Goal: Communication & Community: Answer question/provide support

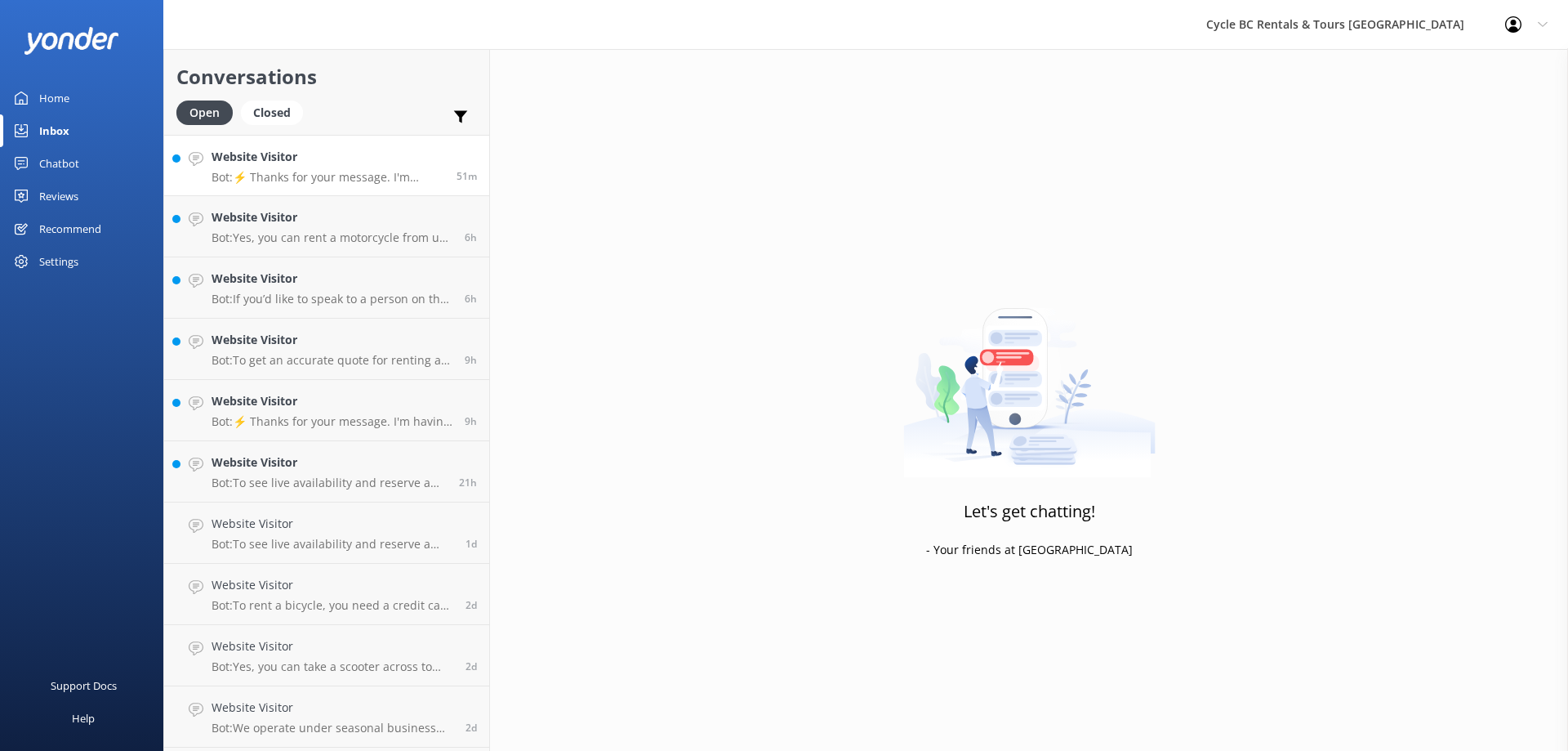
click at [375, 180] on p "Bot: ⚡ Thanks for your message. I'm having a difficult time finding the right a…" at bounding box center [328, 177] width 233 height 15
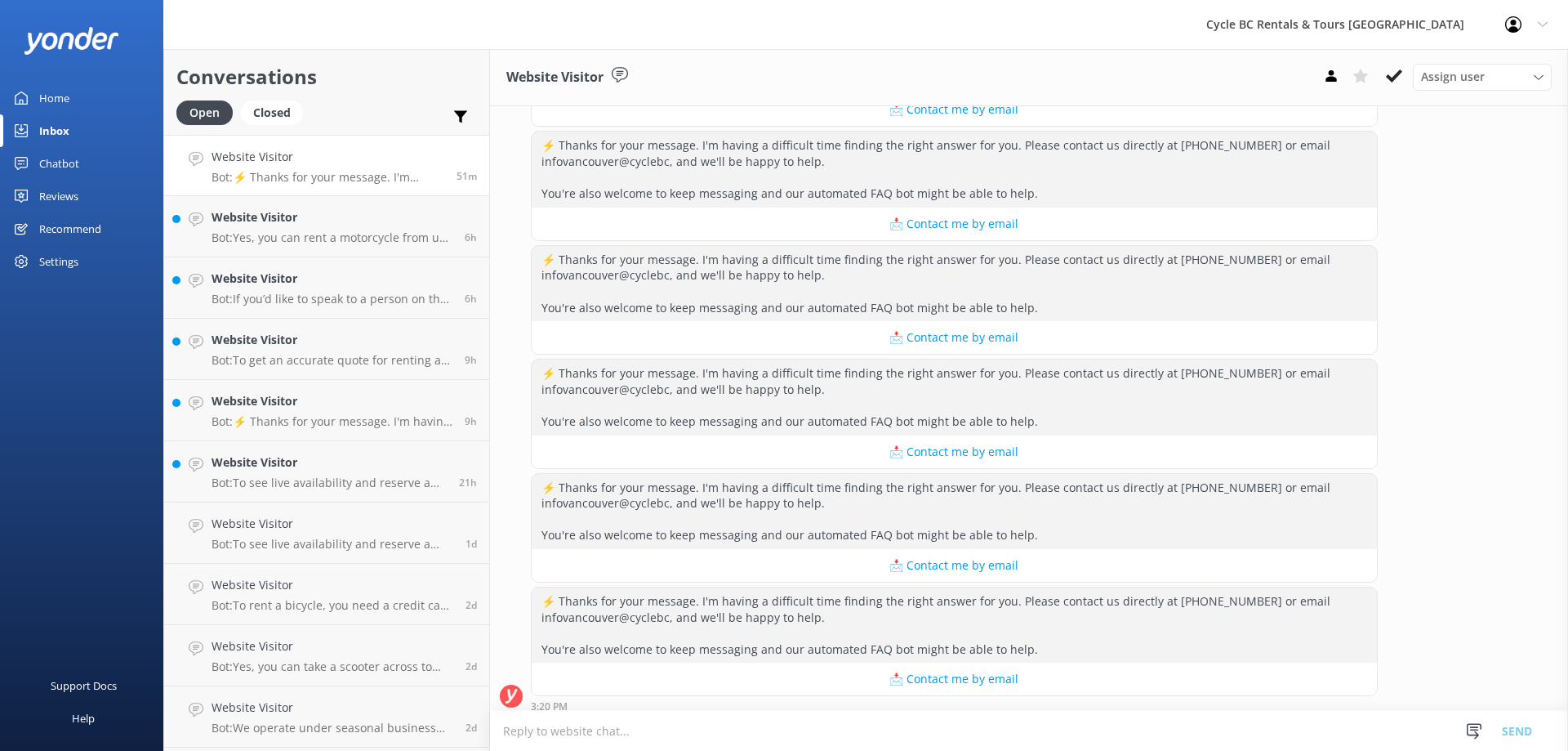
scroll to position [1062, 0]
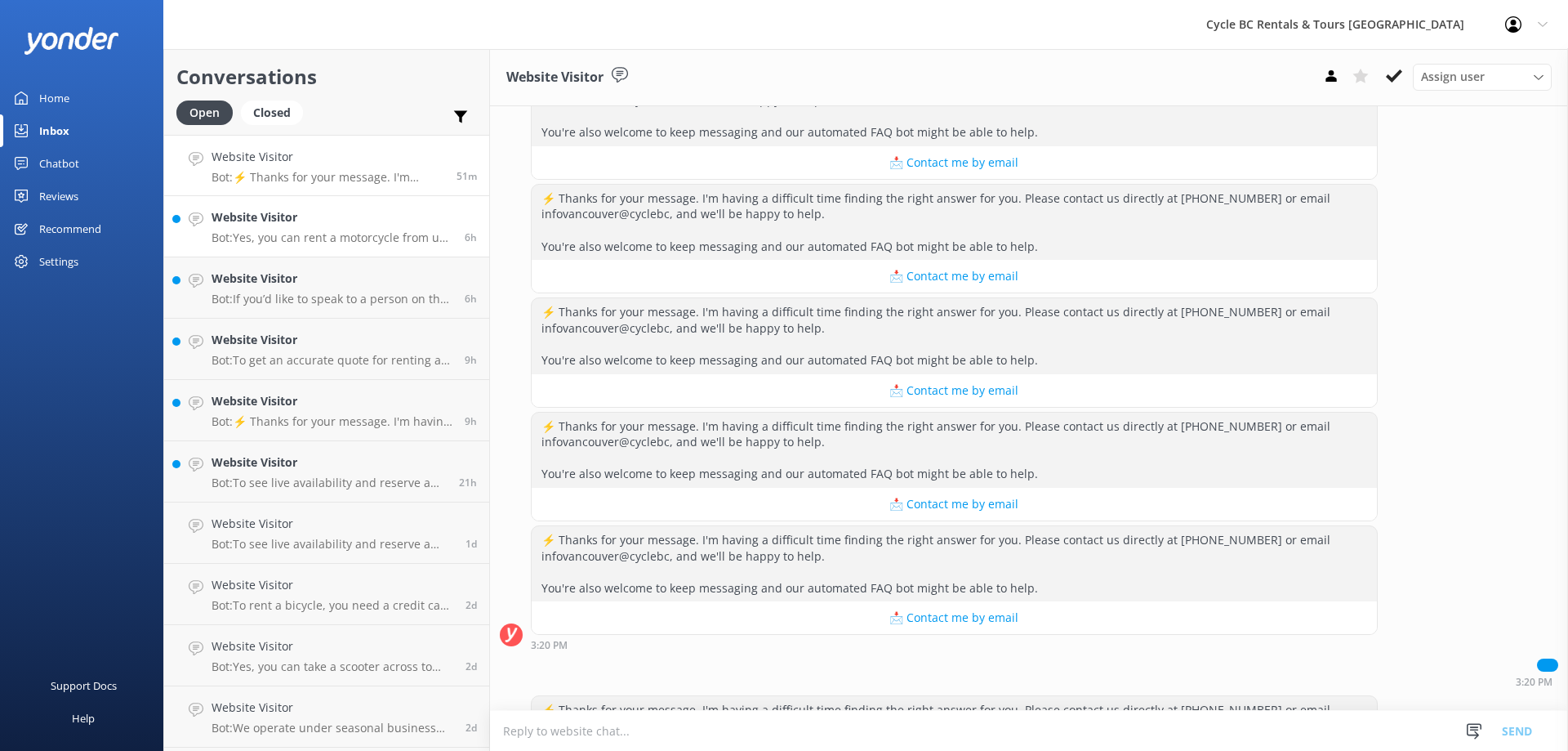
click at [390, 240] on p "Bot: Yes, you can rent a motorcycle from us. For riders with restricted license…" at bounding box center [332, 238] width 240 height 15
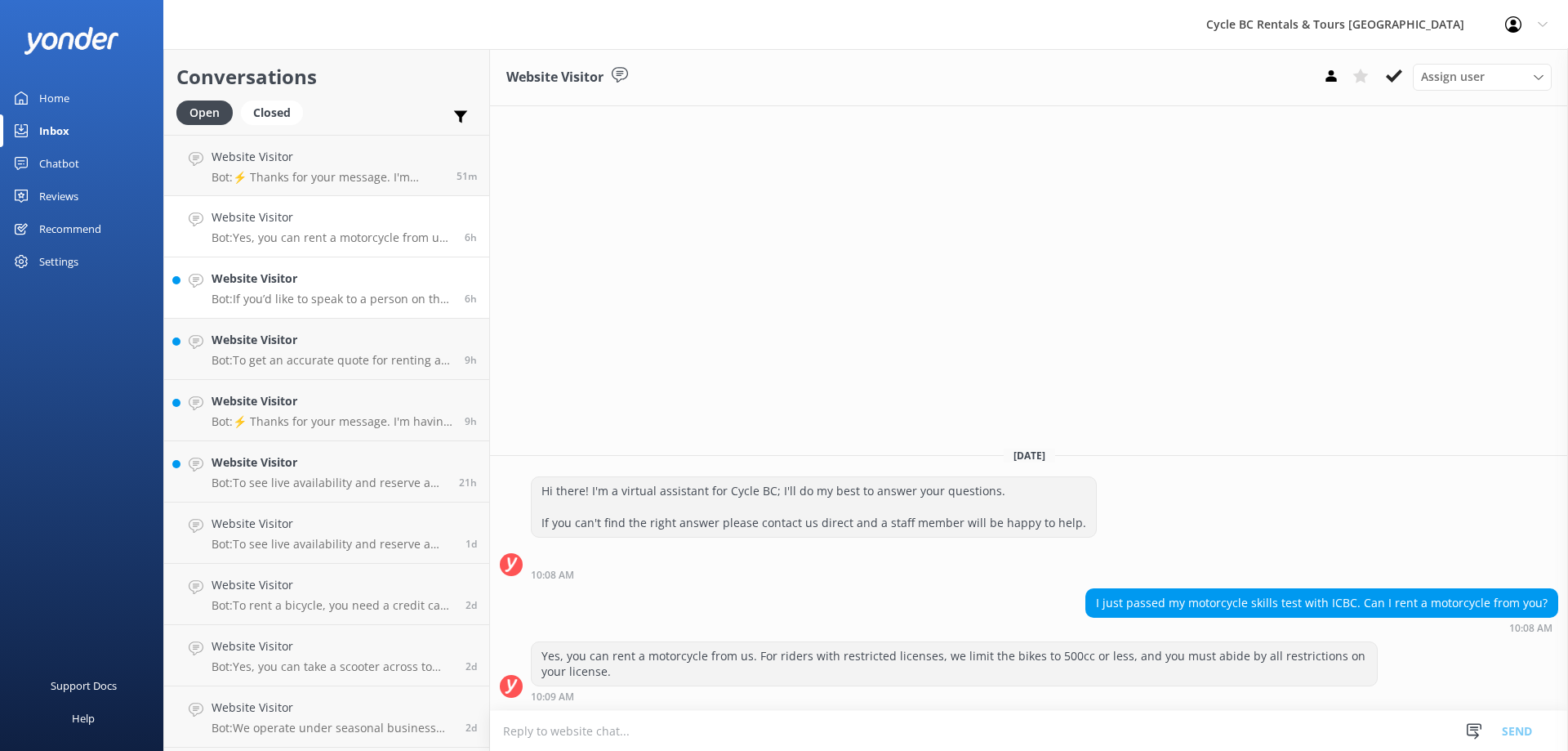
click at [359, 287] on h4 "Website Visitor" at bounding box center [332, 279] width 240 height 18
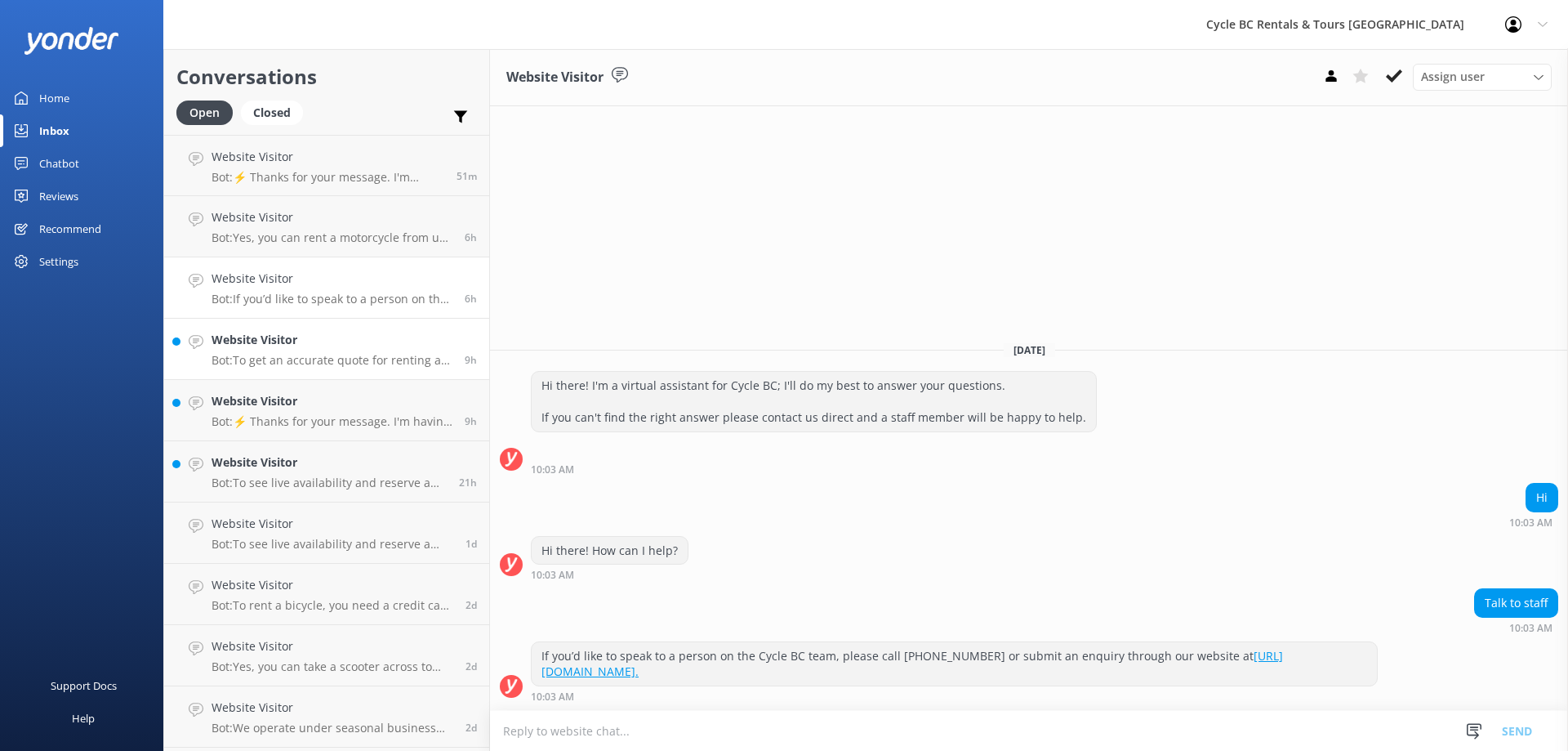
click at [363, 348] on h4 "Website Visitor" at bounding box center [332, 340] width 240 height 18
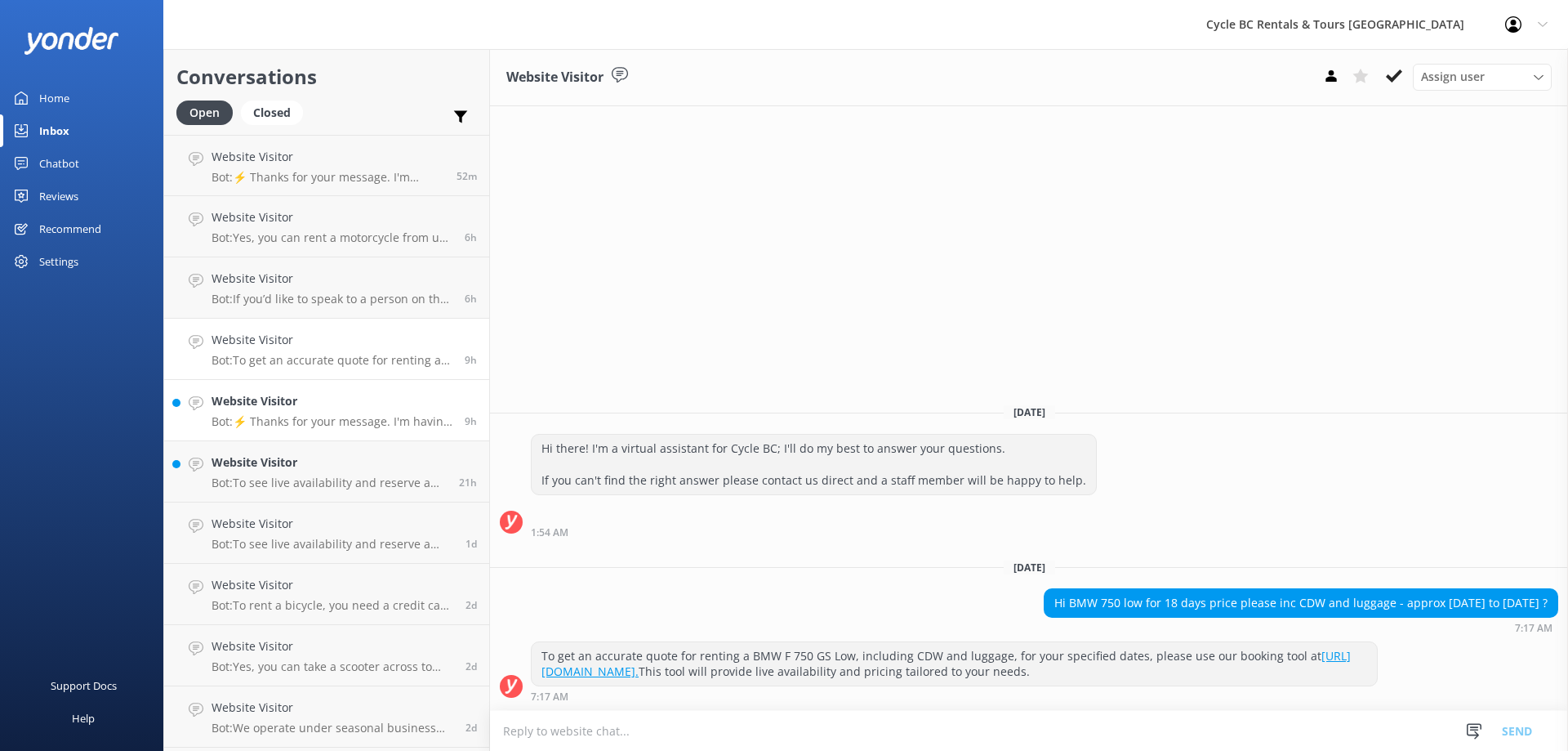
click at [322, 412] on div "Website Visitor Bot: ⚡ Thanks for your message. I'm having a difficult time fin…" at bounding box center [332, 409] width 240 height 36
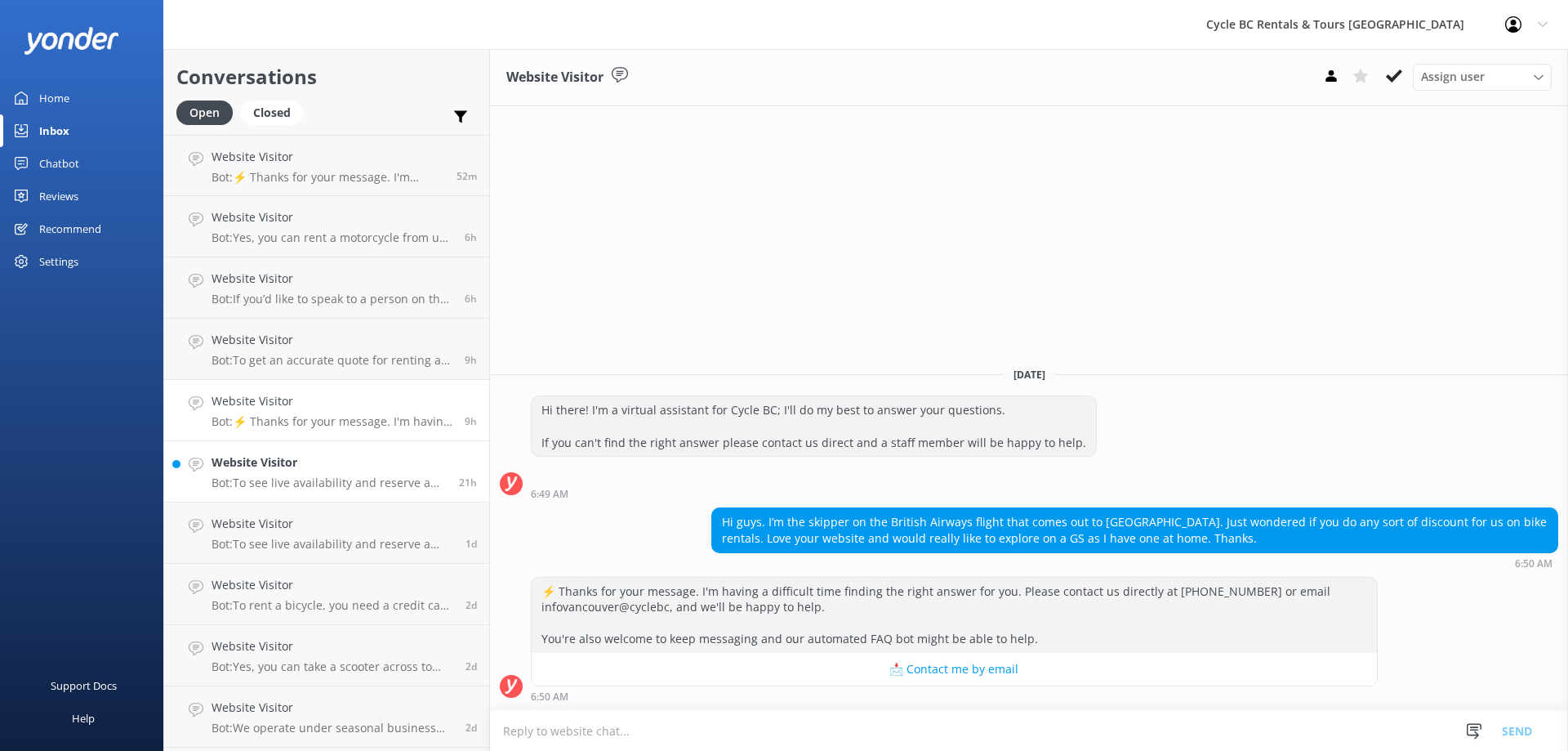
click at [371, 457] on h4 "Website Visitor" at bounding box center [329, 463] width 235 height 18
